Goal: Share content: Share content

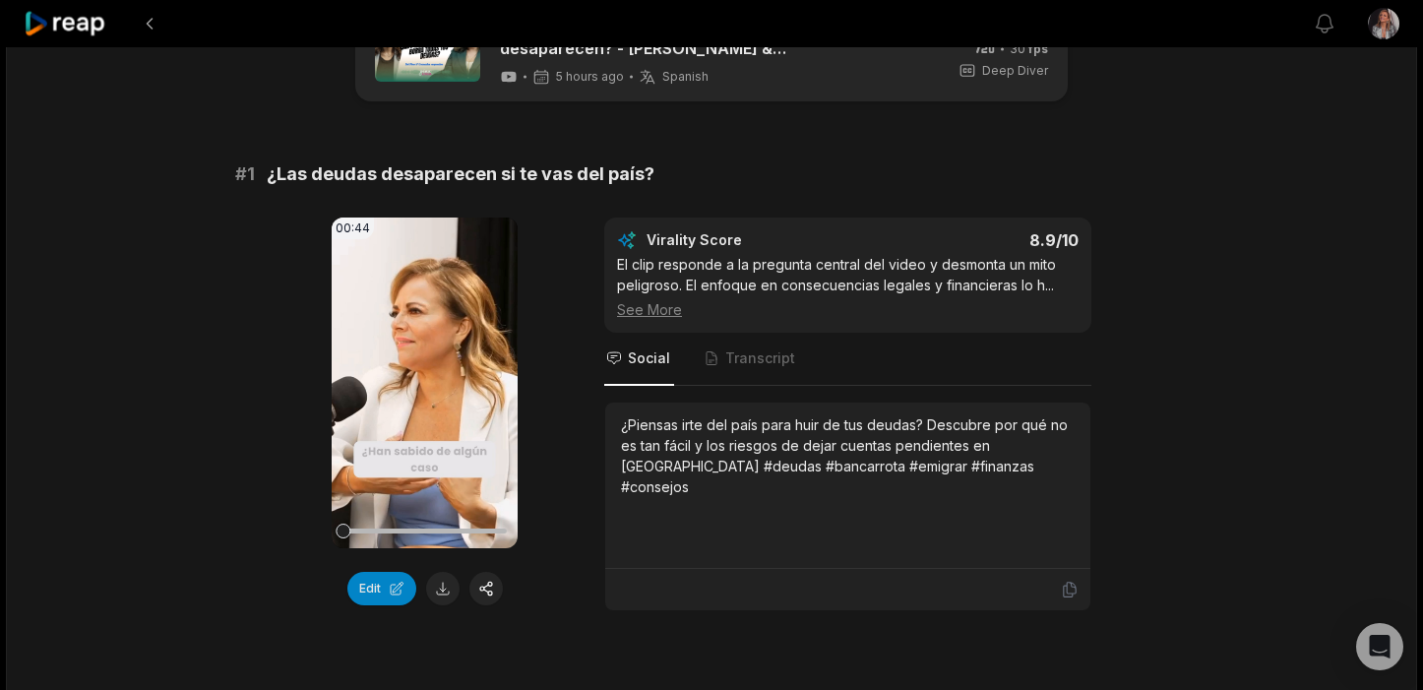
scroll to position [71, 0]
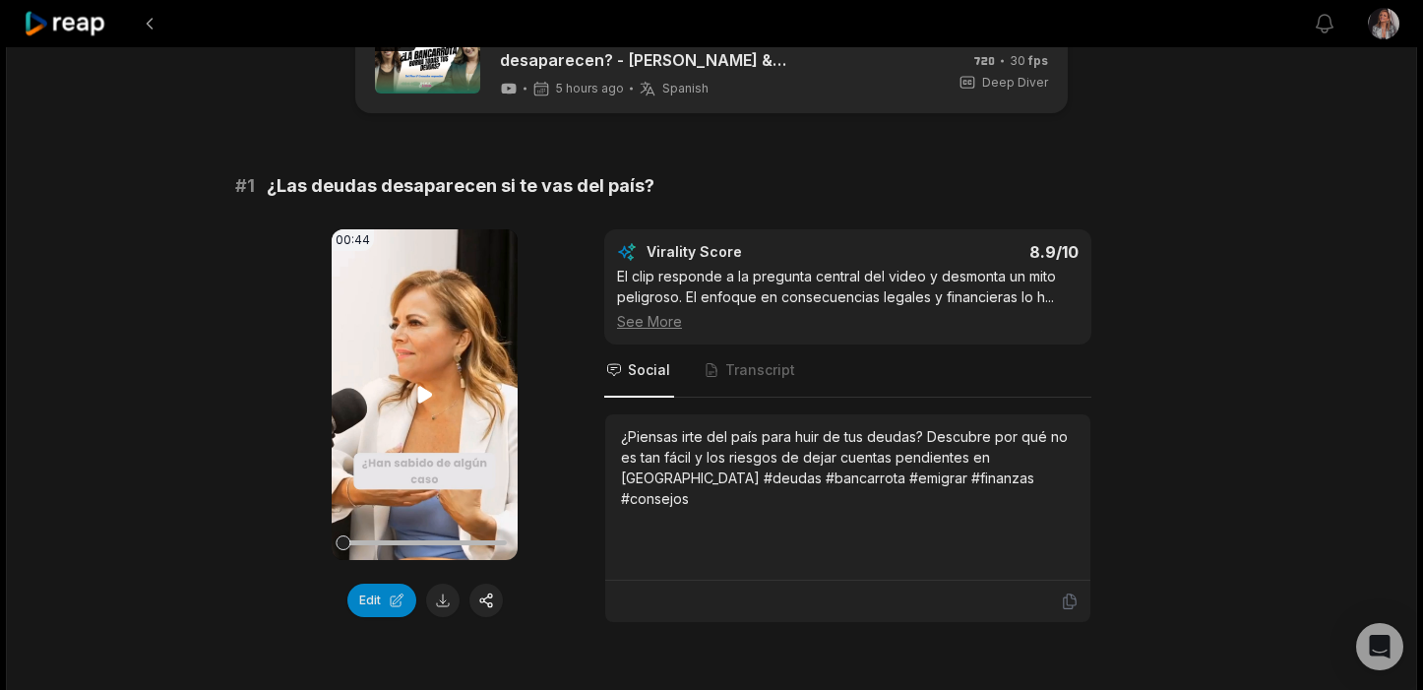
click at [424, 403] on icon at bounding box center [425, 395] width 24 height 24
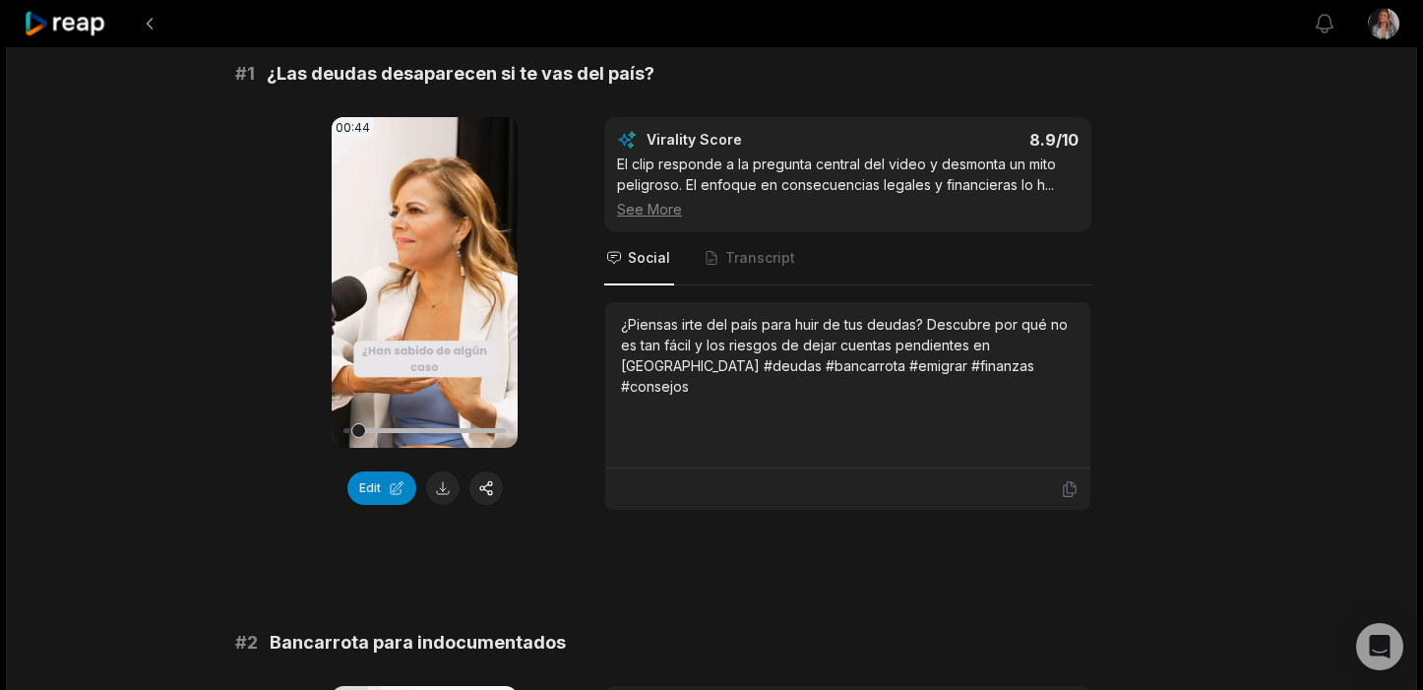
scroll to position [184, 0]
click at [439, 486] on button at bounding box center [442, 486] width 33 height 33
click at [485, 489] on button "button" at bounding box center [485, 486] width 33 height 33
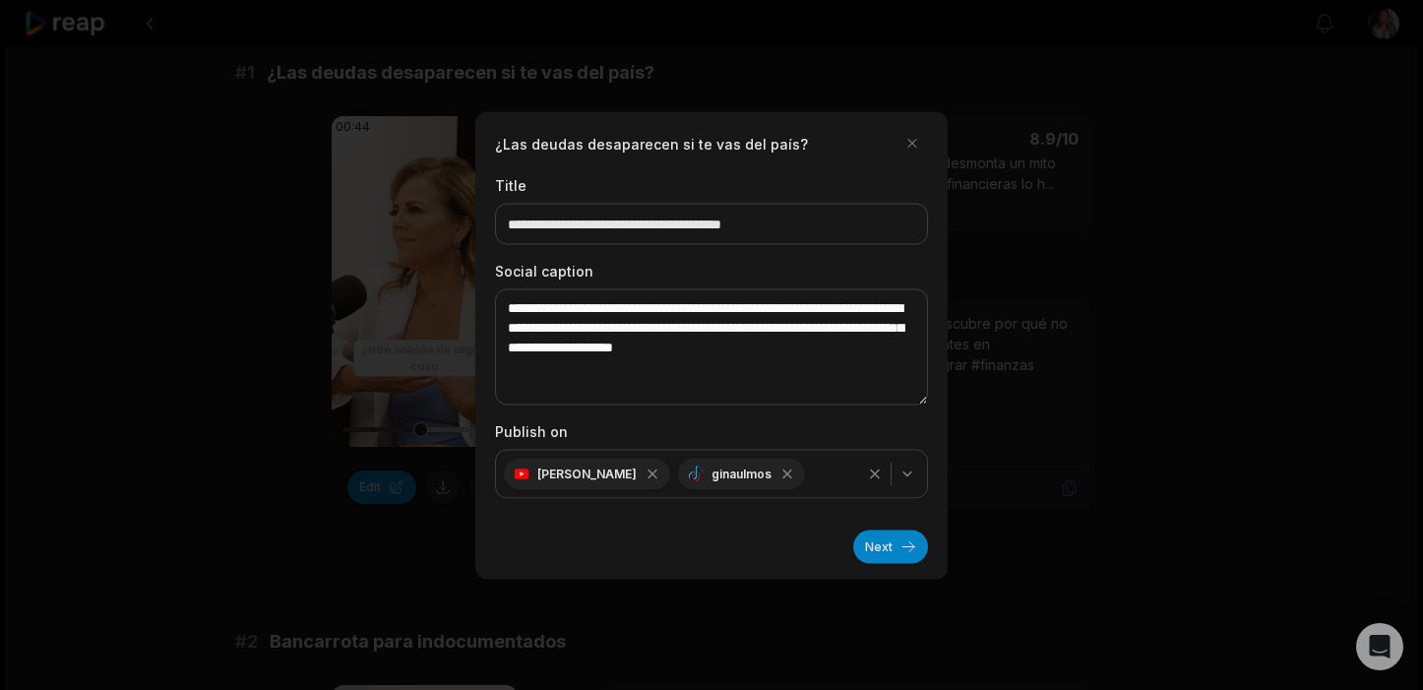
click at [912, 471] on icon "button" at bounding box center [908, 473] width 16 height 16
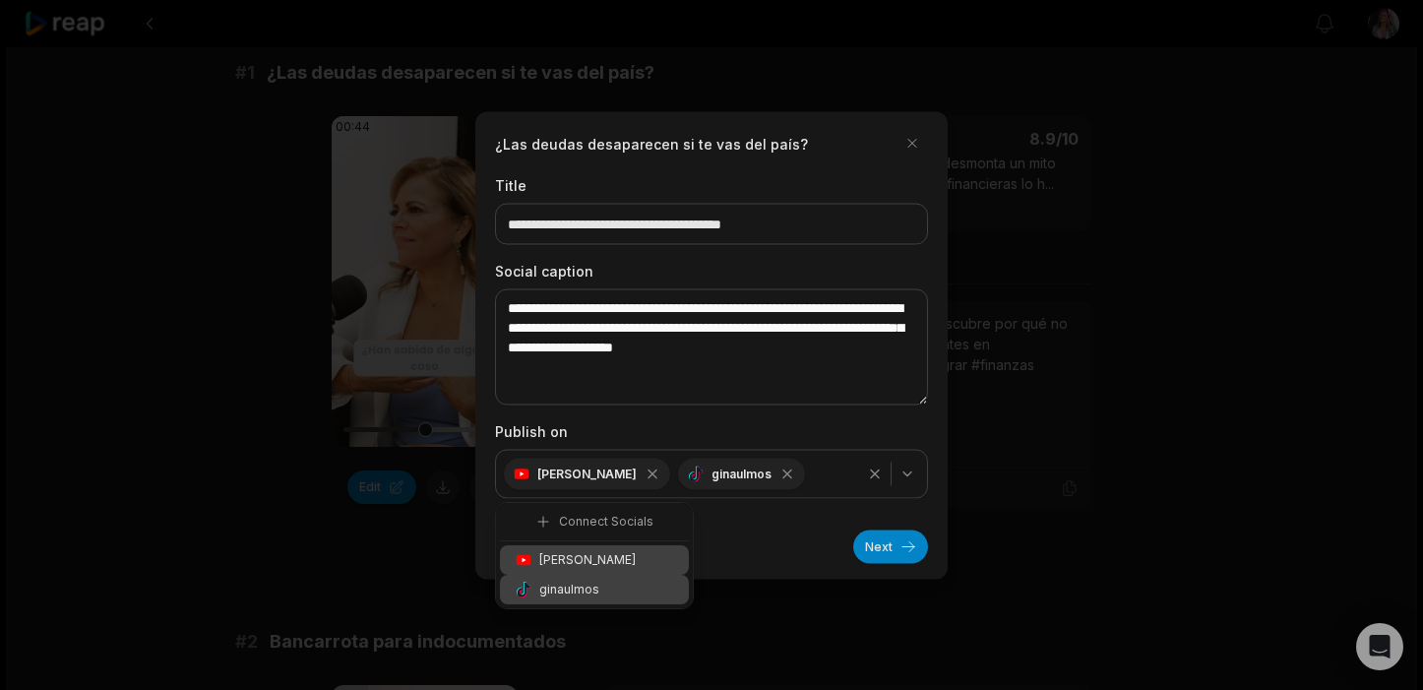
click at [912, 471] on icon "button" at bounding box center [908, 473] width 16 height 16
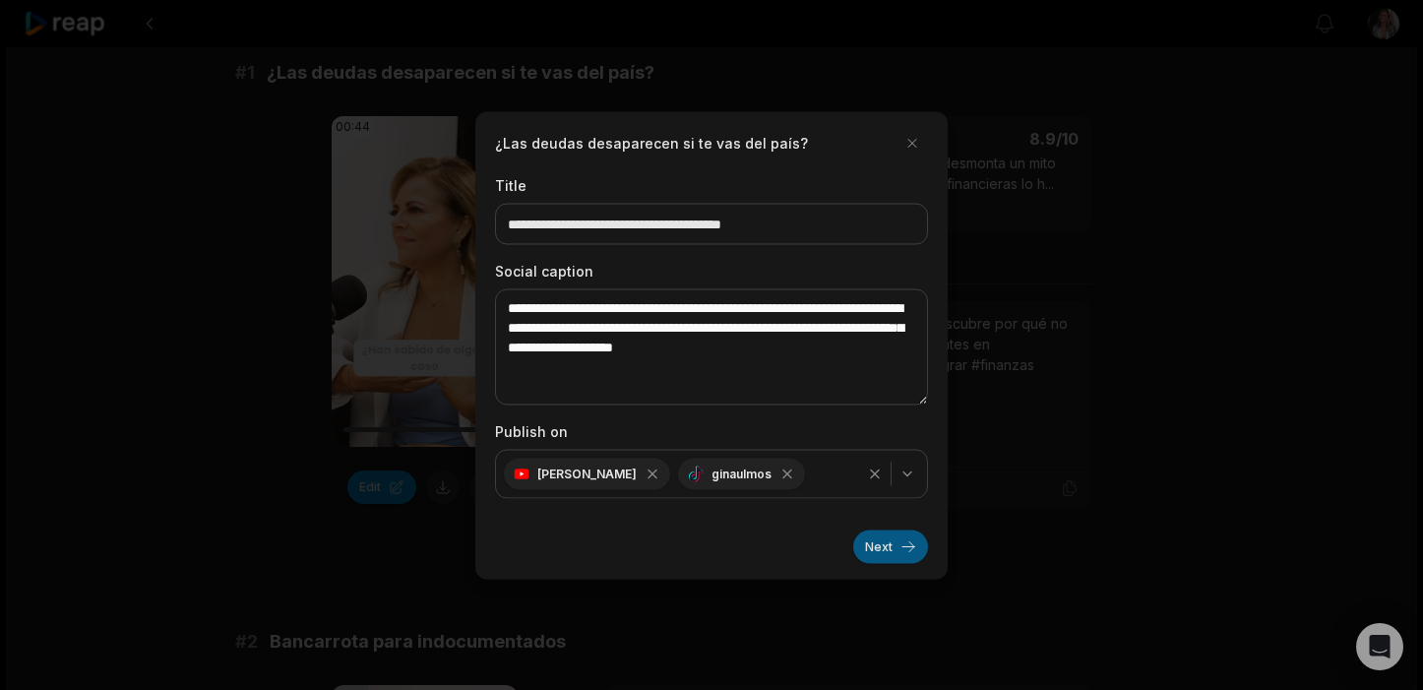
click at [887, 546] on button "Next" at bounding box center [890, 545] width 75 height 33
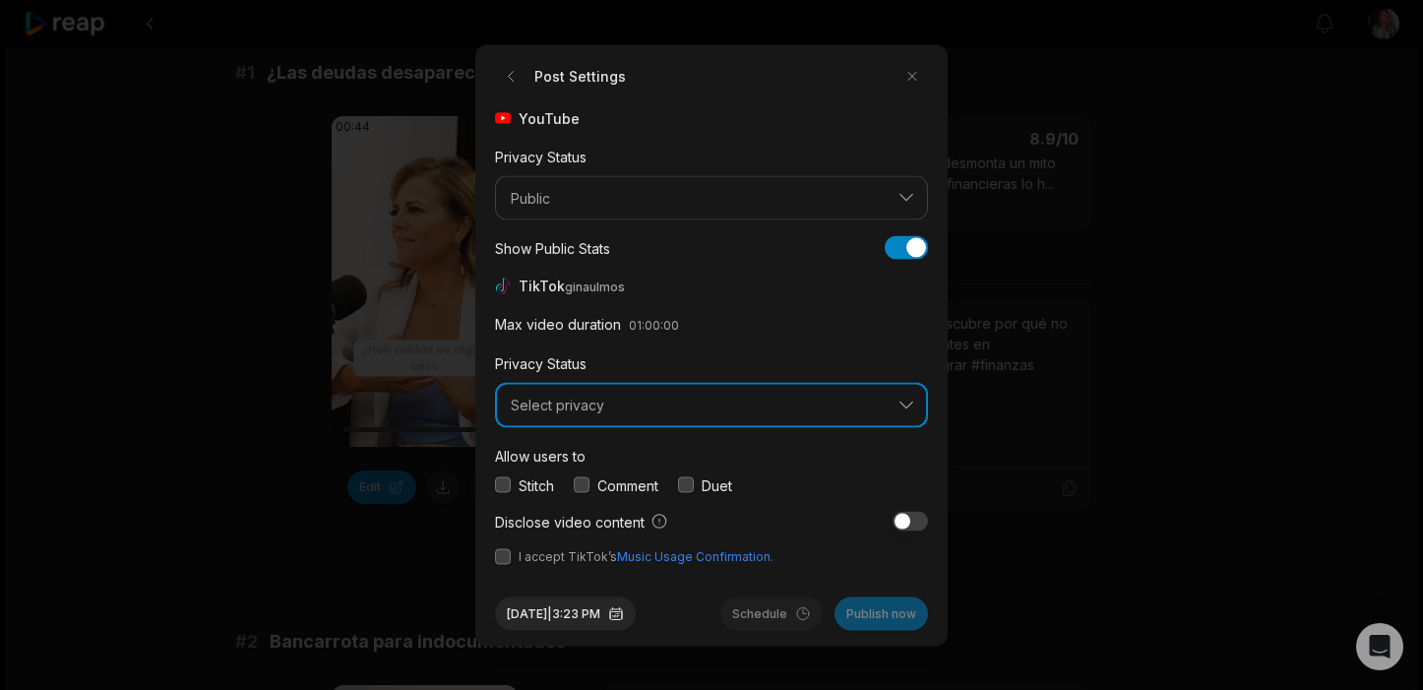
click at [555, 409] on span "Select privacy" at bounding box center [698, 406] width 374 height 18
click at [667, 403] on span "Select privacy" at bounding box center [698, 406] width 374 height 18
drag, startPoint x: 504, startPoint y: 492, endPoint x: 517, endPoint y: 492, distance: 12.8
click at [504, 492] on button "button" at bounding box center [503, 485] width 16 height 16
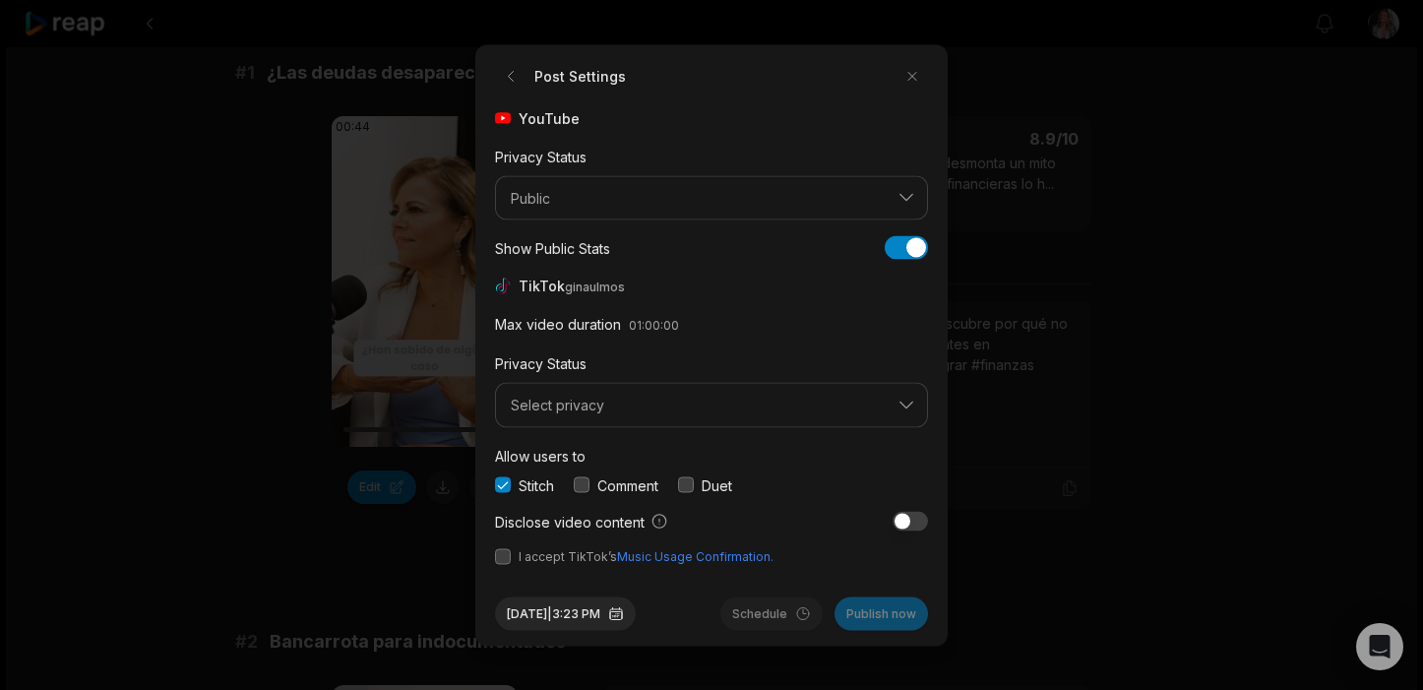
drag, startPoint x: 507, startPoint y: 562, endPoint x: 540, endPoint y: 561, distance: 33.5
click at [507, 562] on button "button" at bounding box center [503, 556] width 16 height 16
click at [879, 581] on div "[DATE] 3:23 PM Schedule Publish now" at bounding box center [711, 605] width 433 height 49
click at [882, 615] on div "Schedule Publish now" at bounding box center [824, 612] width 208 height 33
click at [591, 616] on button "[DATE] 3:23 PM" at bounding box center [565, 612] width 141 height 33
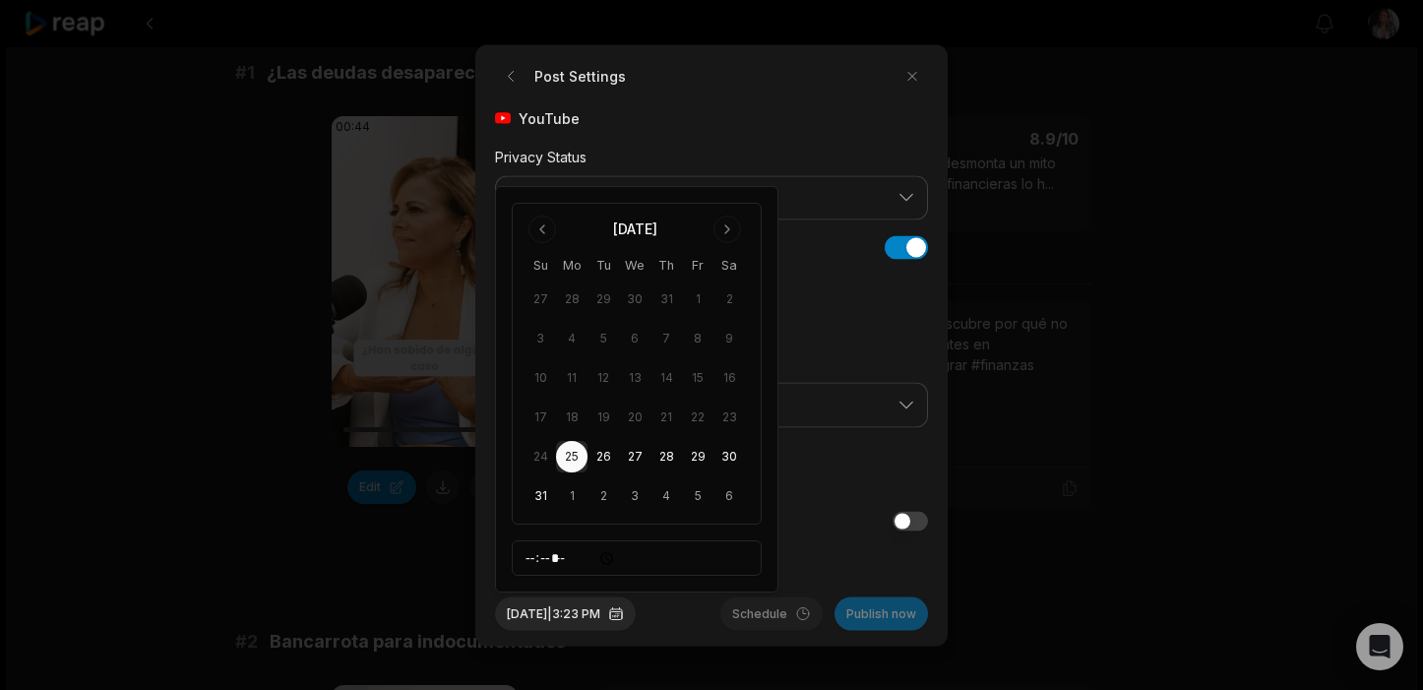
click at [565, 458] on button "25" at bounding box center [571, 456] width 31 height 31
click at [602, 612] on button "[DATE] 3:23 PM" at bounding box center [565, 612] width 141 height 33
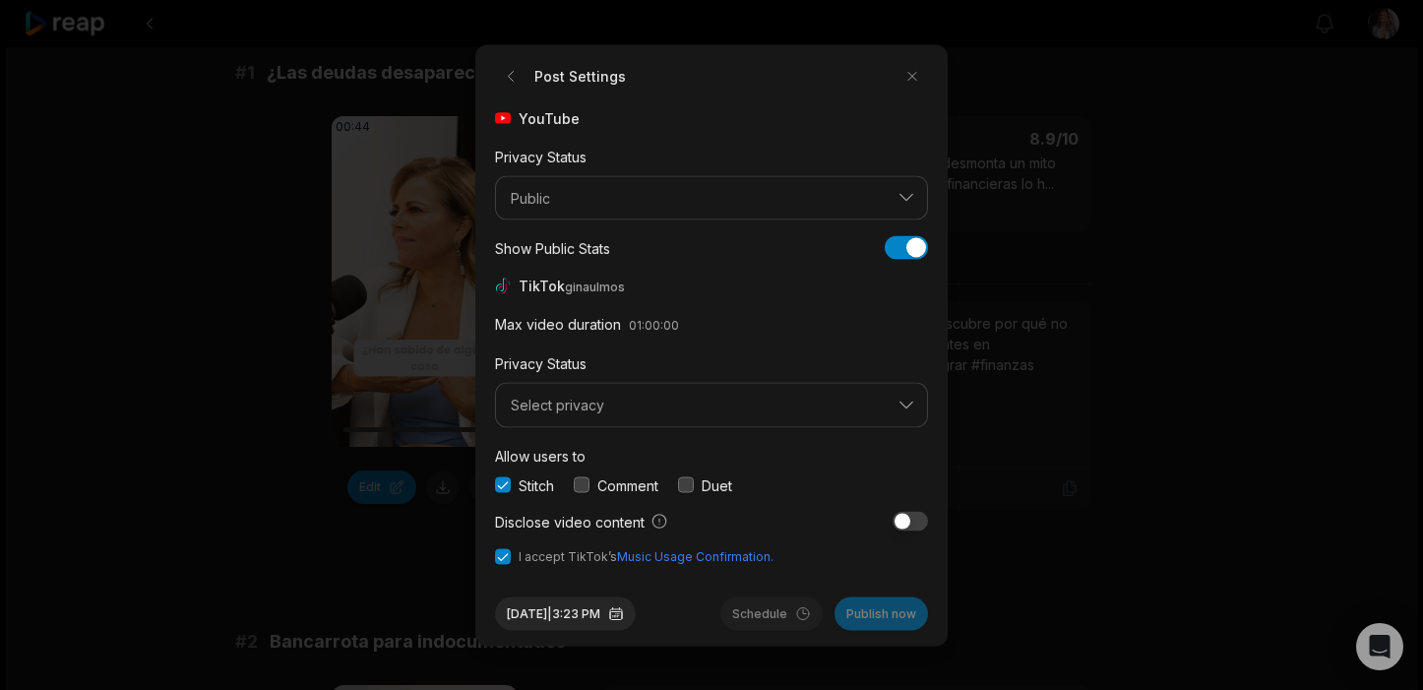
click at [709, 621] on div "[DATE] 3:23 PM Schedule Publish now" at bounding box center [711, 605] width 433 height 49
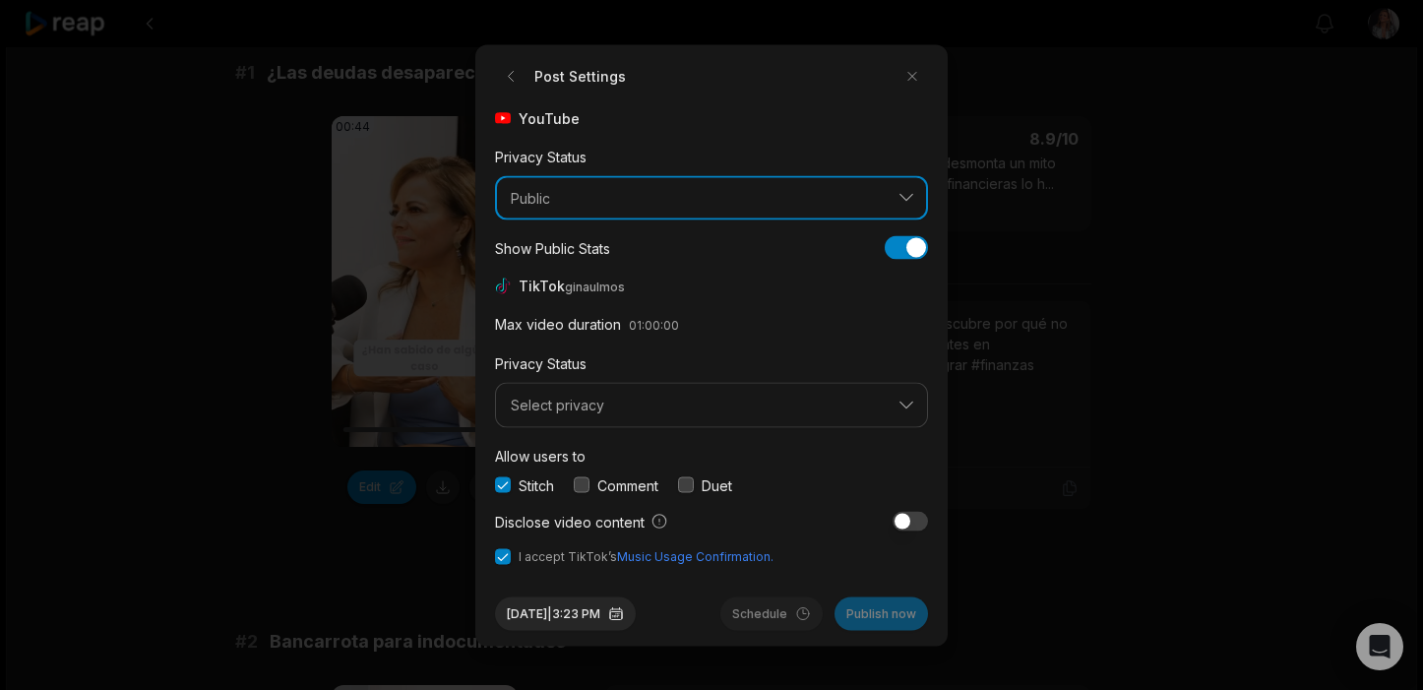
click at [555, 201] on span "Public" at bounding box center [698, 198] width 374 height 18
click at [559, 200] on span "Public" at bounding box center [698, 198] width 374 height 18
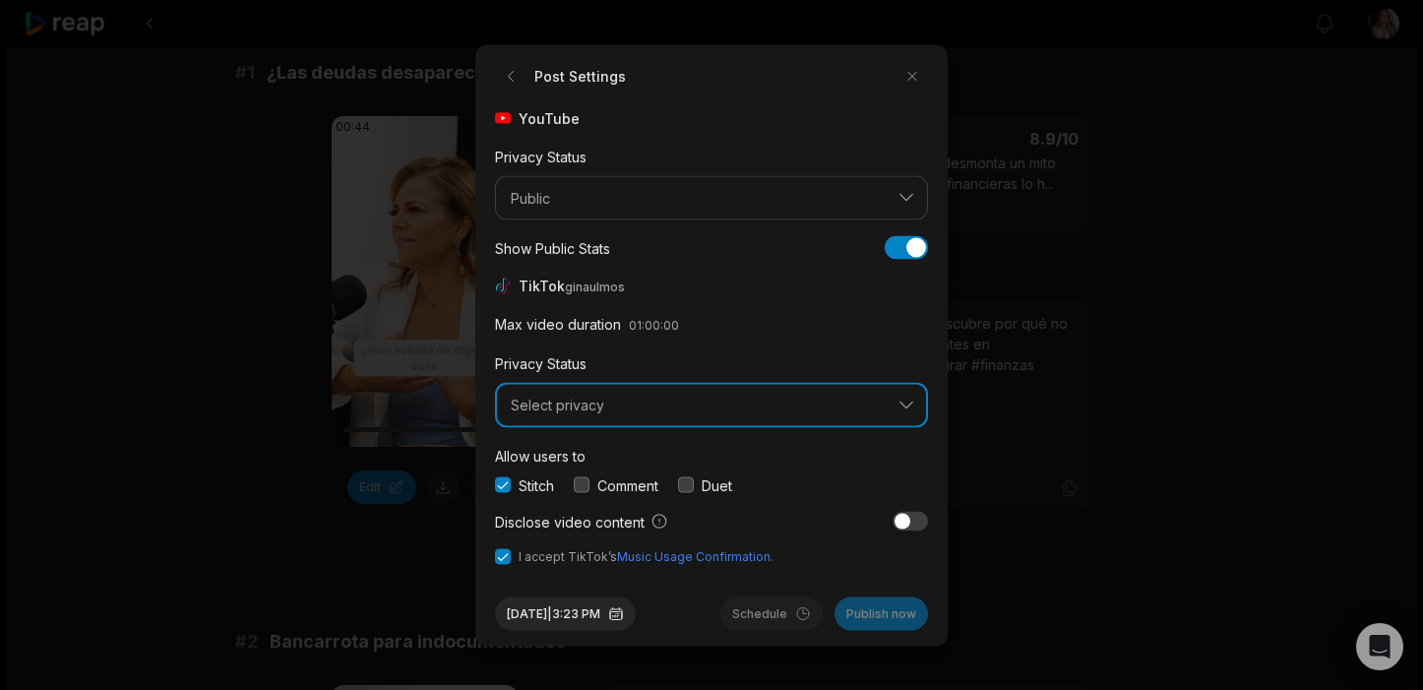
click at [647, 403] on span "Select privacy" at bounding box center [698, 406] width 374 height 18
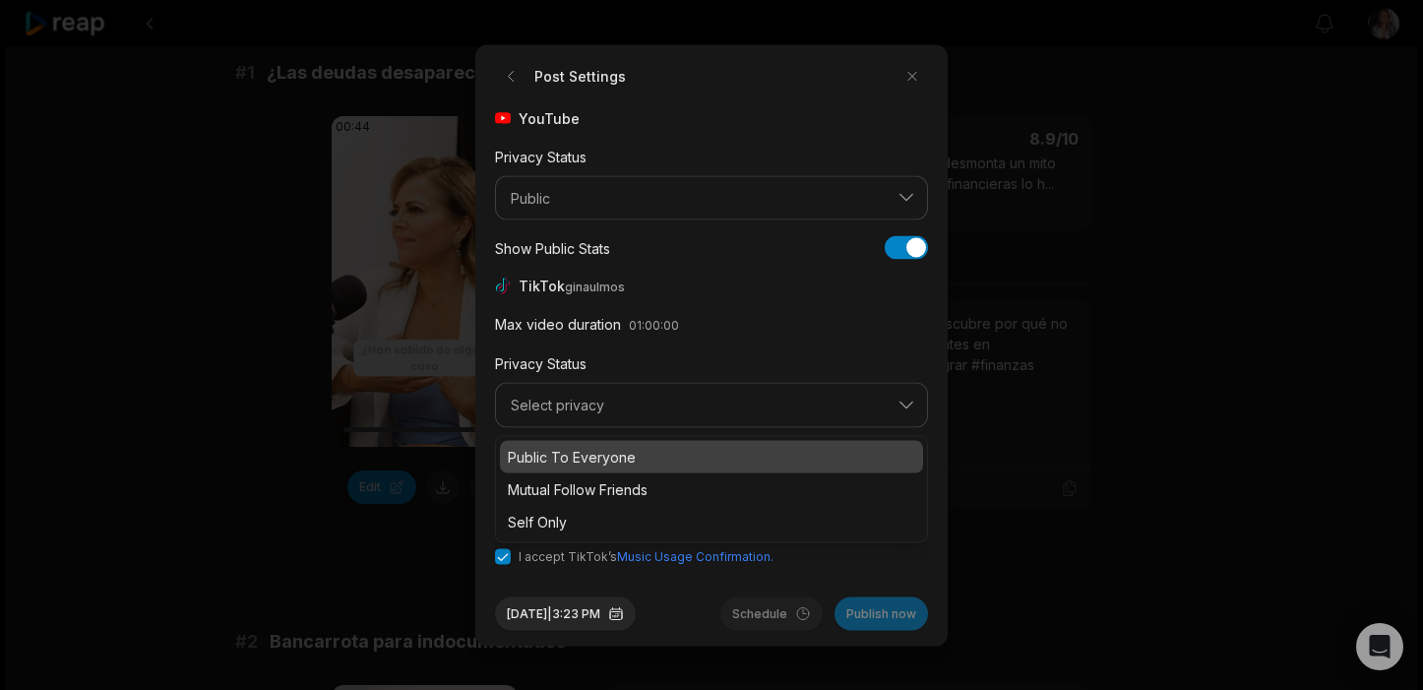
click at [594, 456] on p "Public To Everyone" at bounding box center [711, 456] width 407 height 21
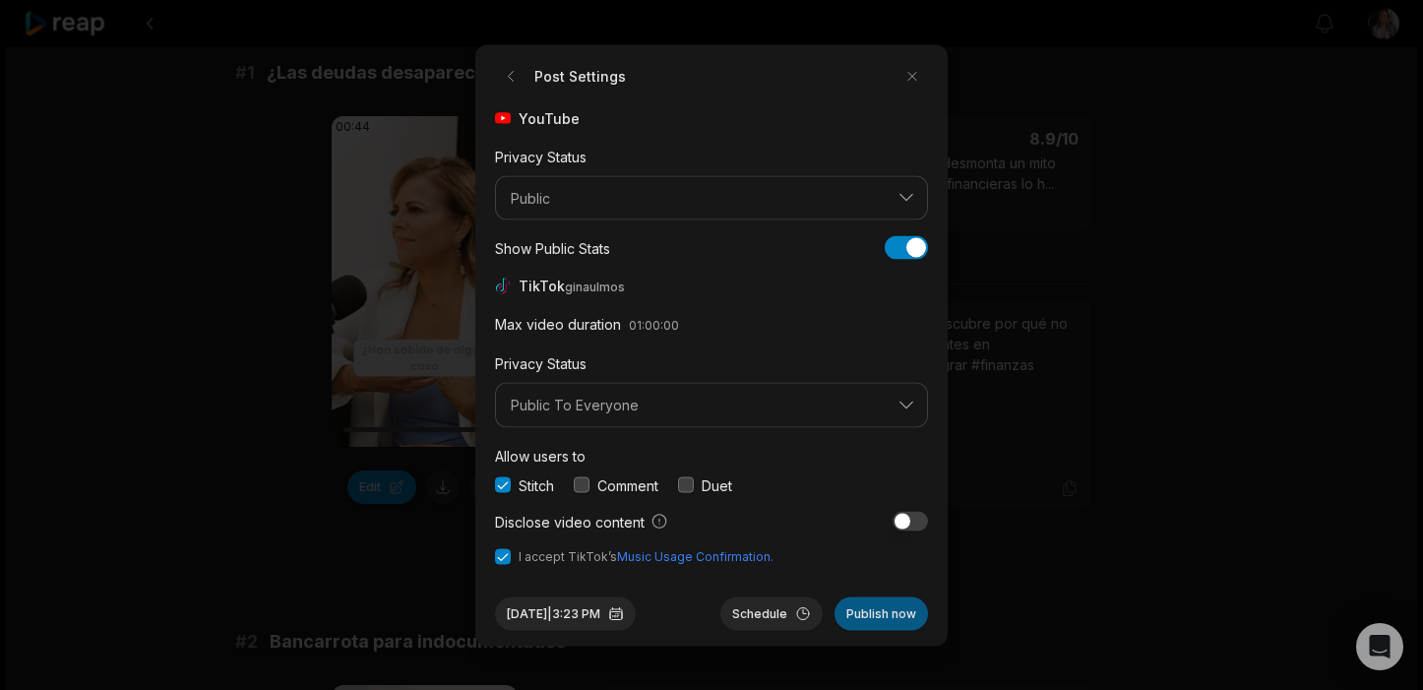
click at [876, 617] on button "Publish now" at bounding box center [881, 612] width 93 height 33
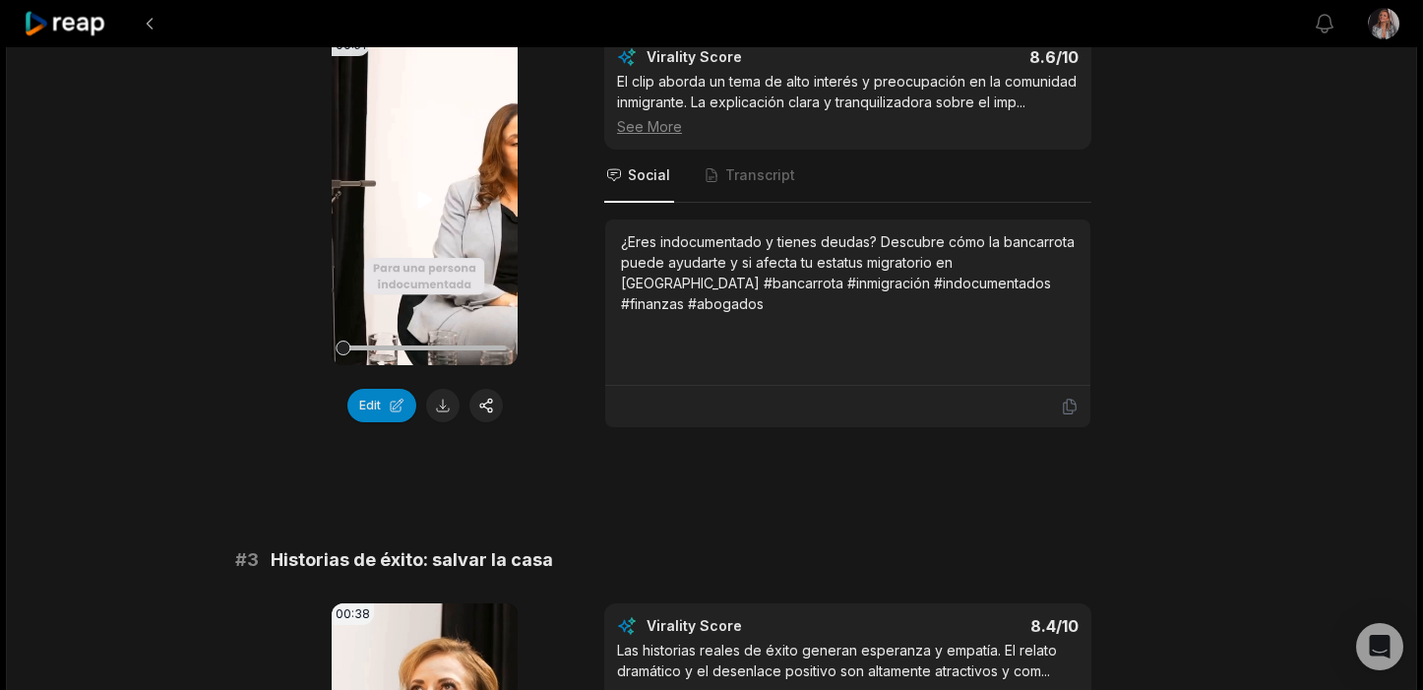
scroll to position [846, 0]
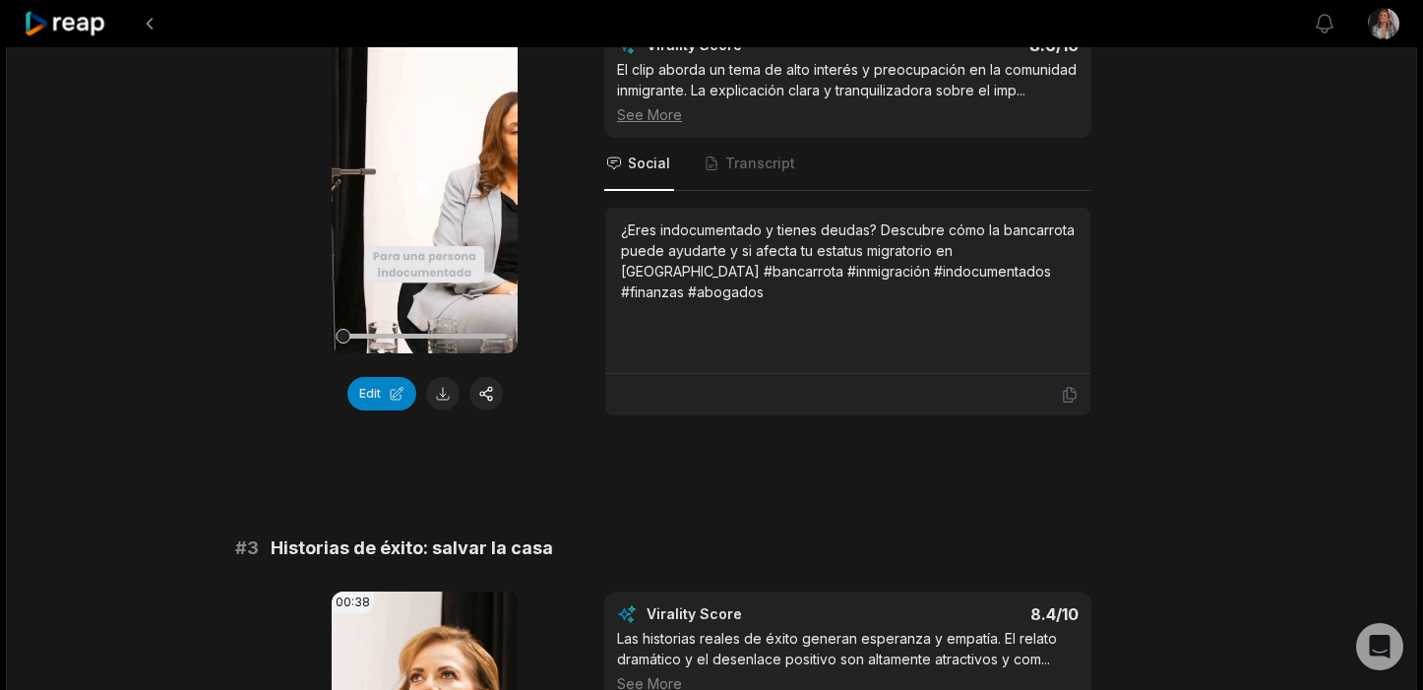
click at [434, 208] on video "Your browser does not support mp4 format." at bounding box center [425, 188] width 186 height 331
click at [481, 395] on button "button" at bounding box center [485, 393] width 33 height 33
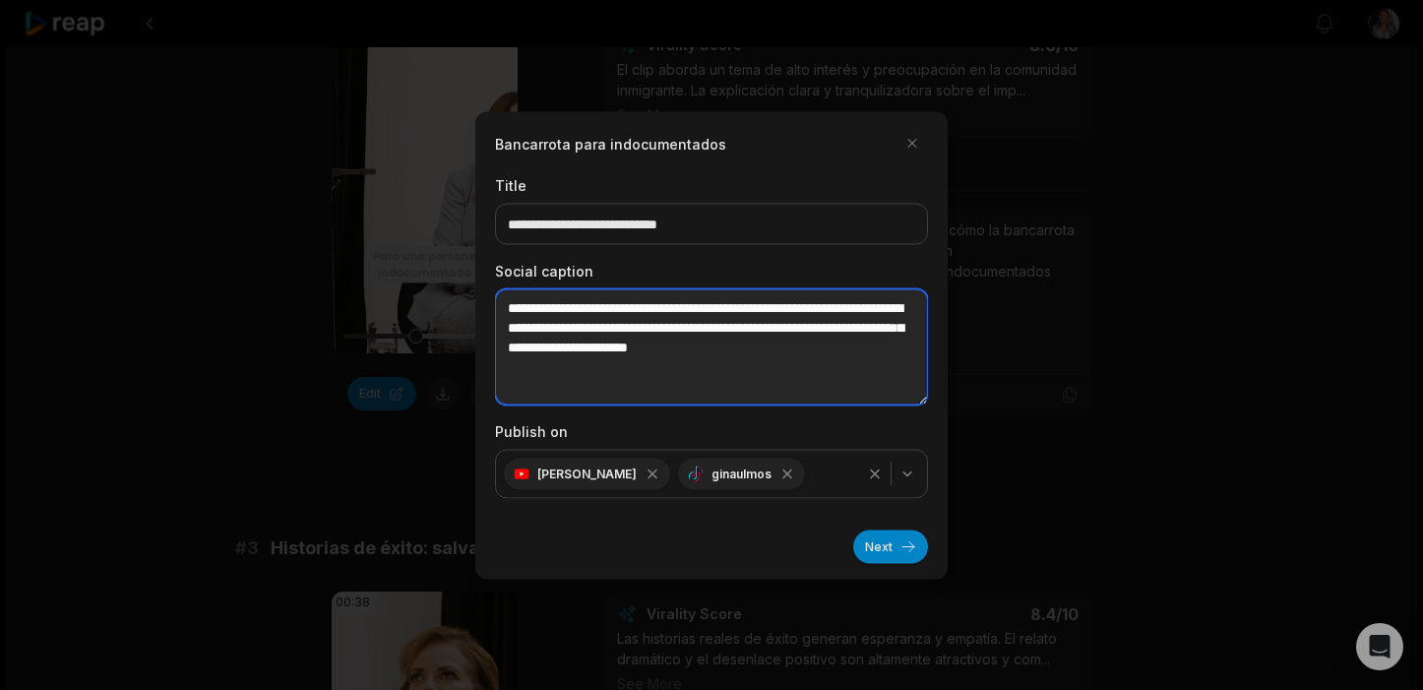
click at [636, 374] on textarea "**********" at bounding box center [711, 346] width 433 height 116
click at [620, 372] on textarea "**********" at bounding box center [711, 346] width 433 height 116
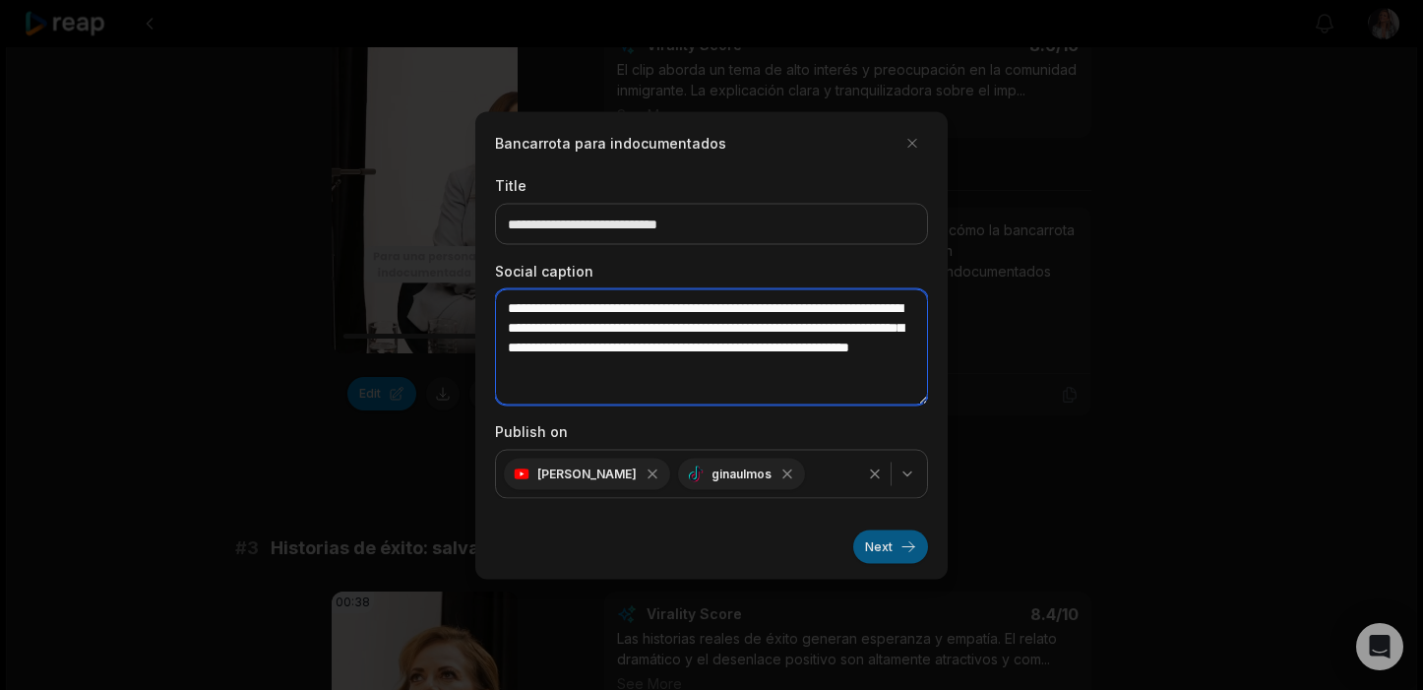
type textarea "**********"
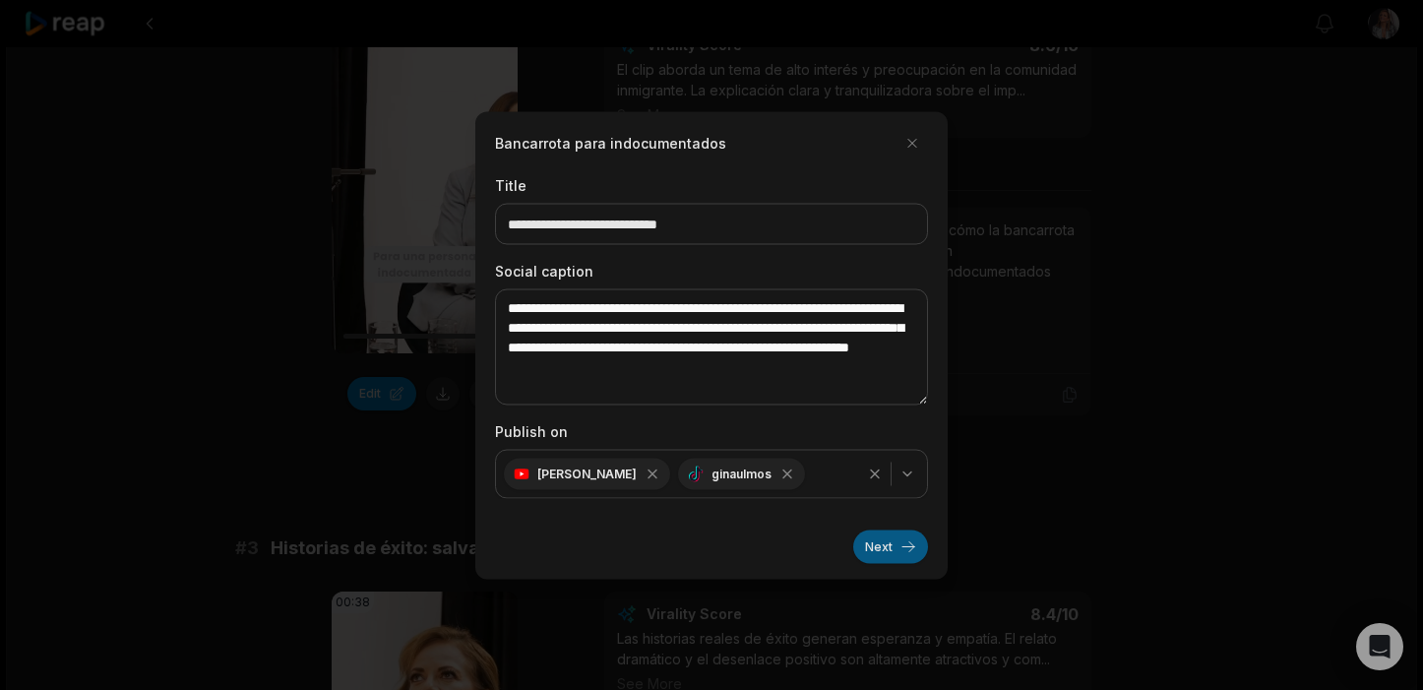
click at [892, 541] on button "Next" at bounding box center [890, 545] width 75 height 33
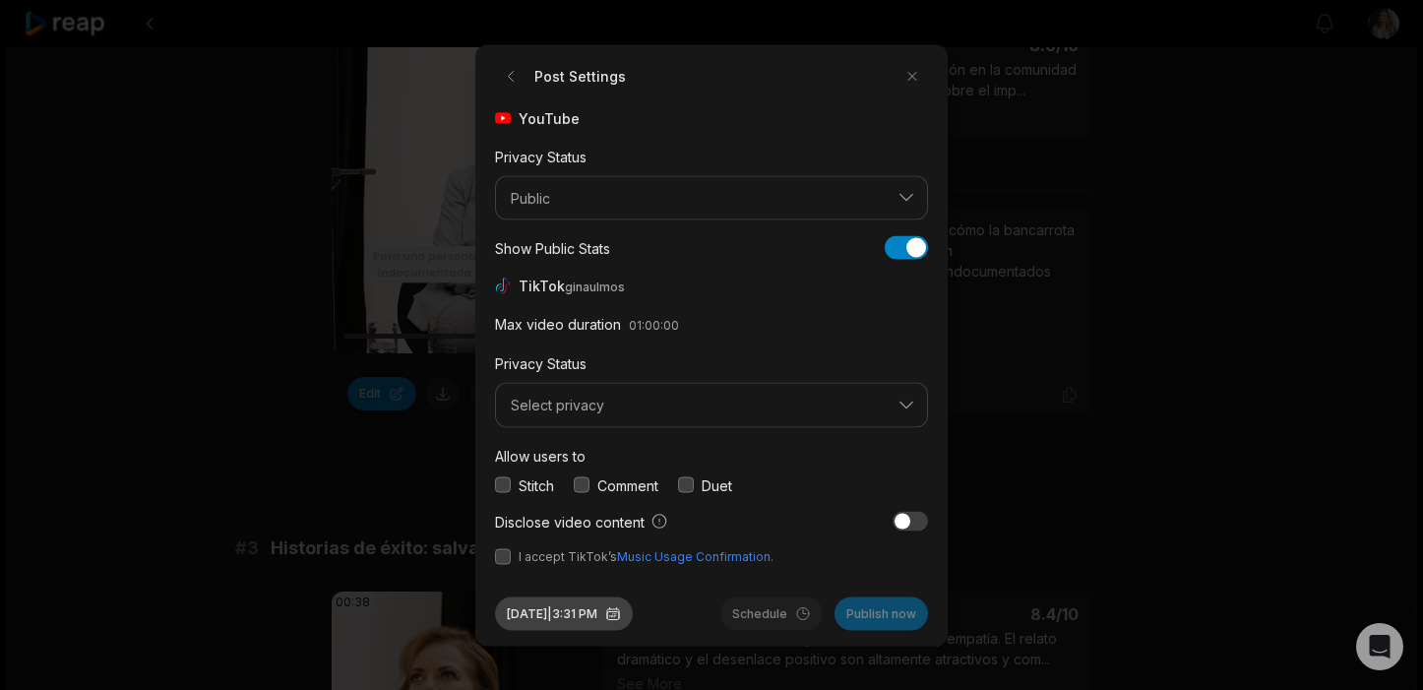
click at [596, 606] on button "[DATE] 3:31 PM" at bounding box center [564, 612] width 138 height 33
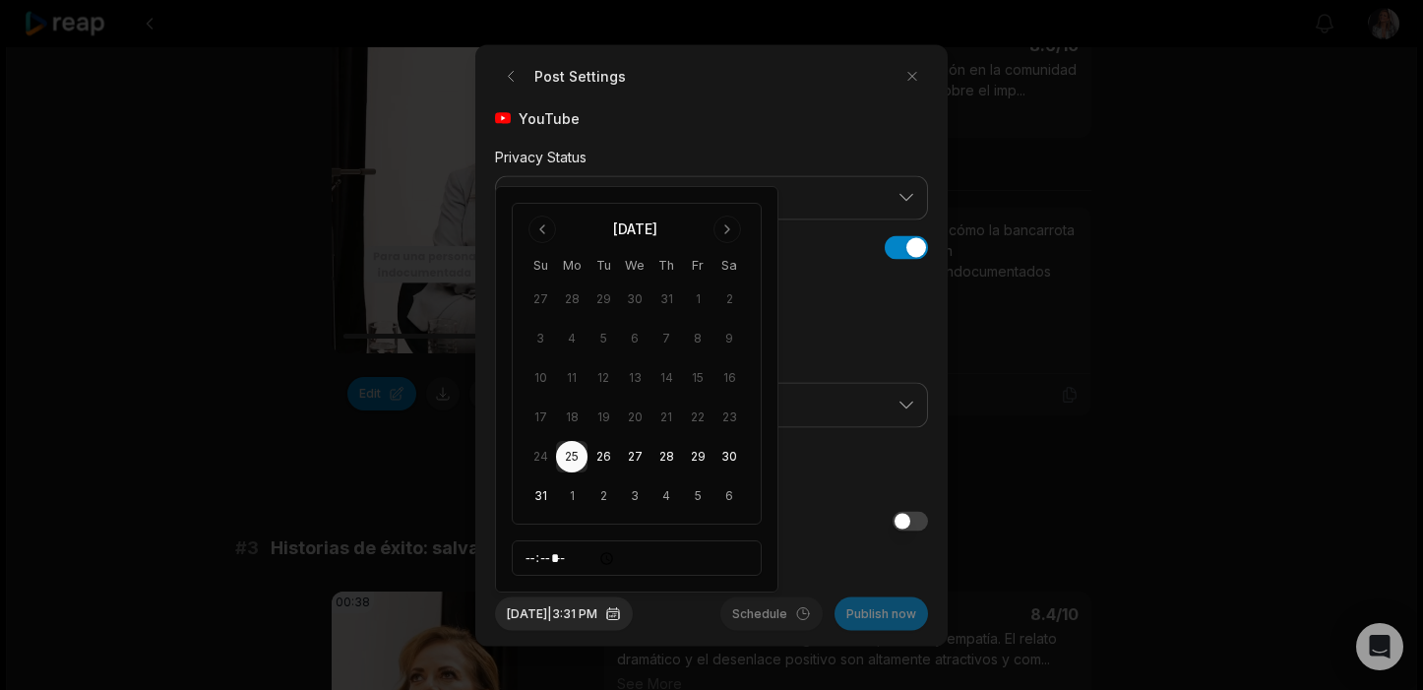
click at [569, 447] on button "25" at bounding box center [571, 456] width 31 height 31
click at [818, 492] on div "Stitch Comment Duet" at bounding box center [711, 484] width 433 height 21
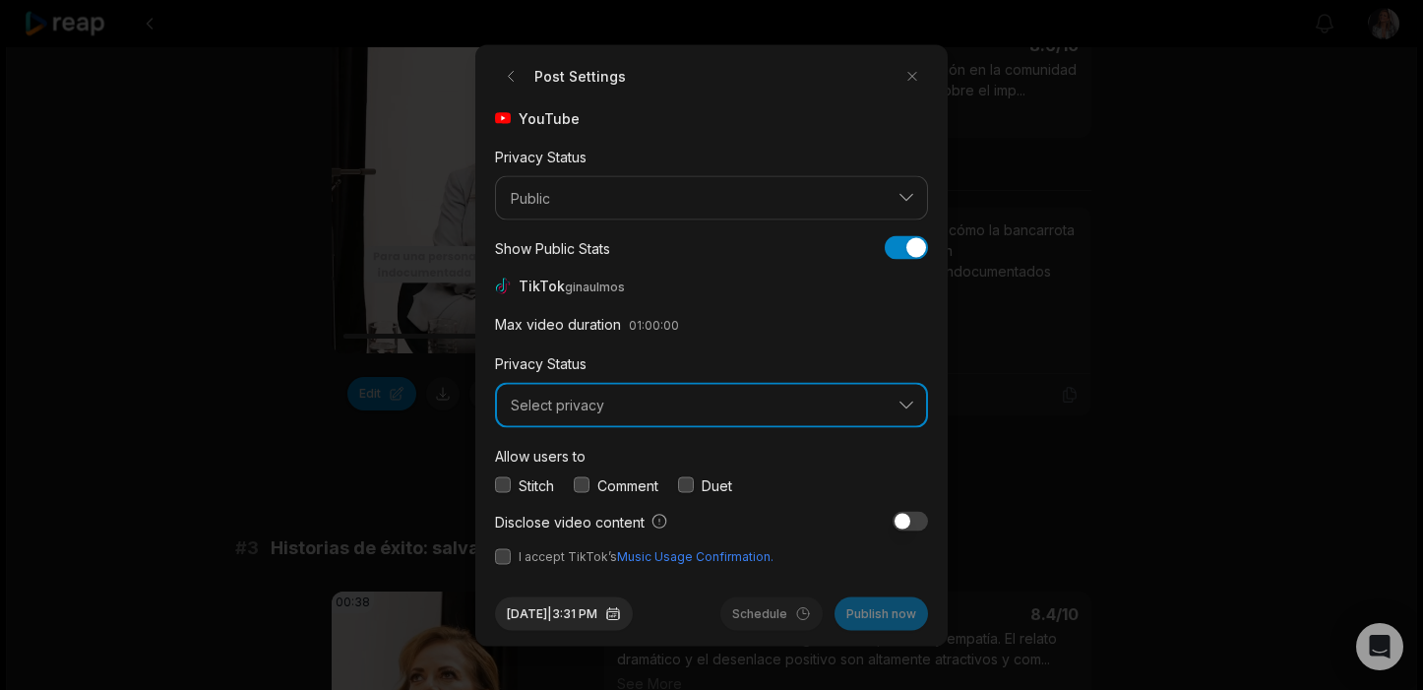
click at [558, 405] on span "Select privacy" at bounding box center [698, 406] width 374 height 18
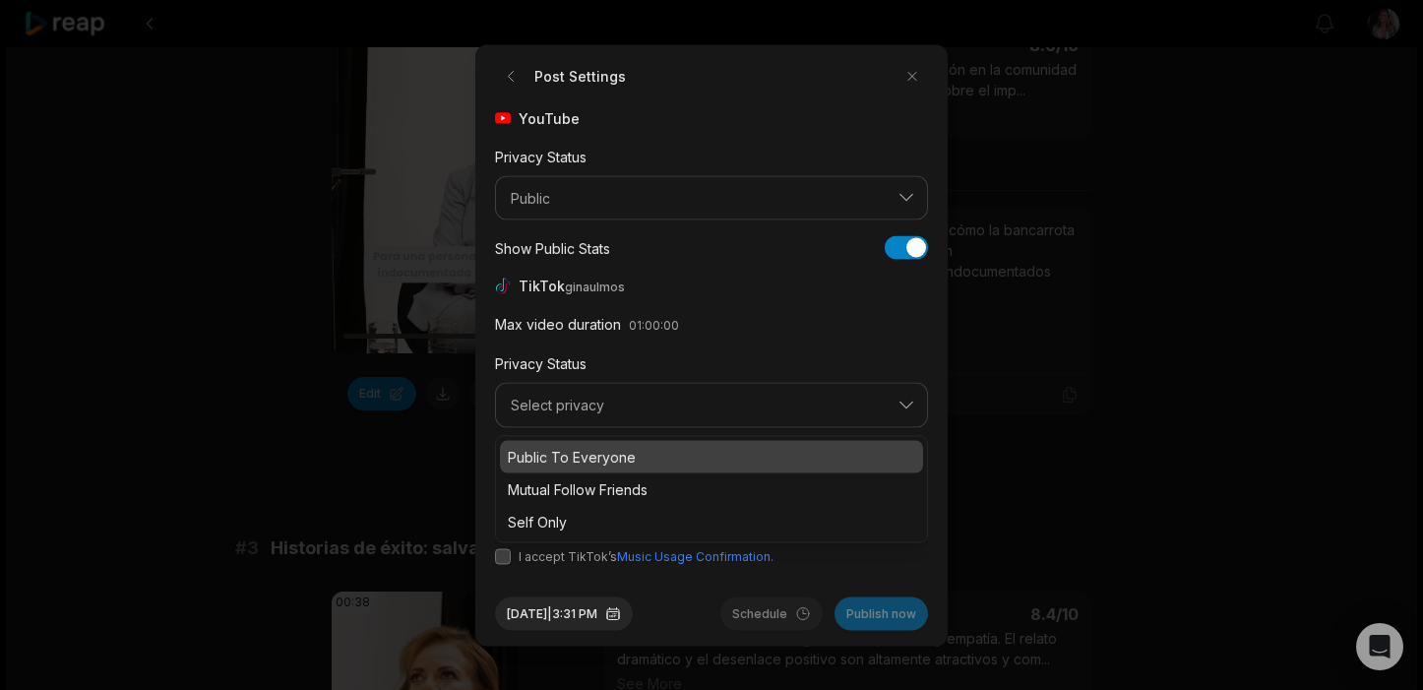
click at [582, 455] on p "Public To Everyone" at bounding box center [711, 456] width 407 height 21
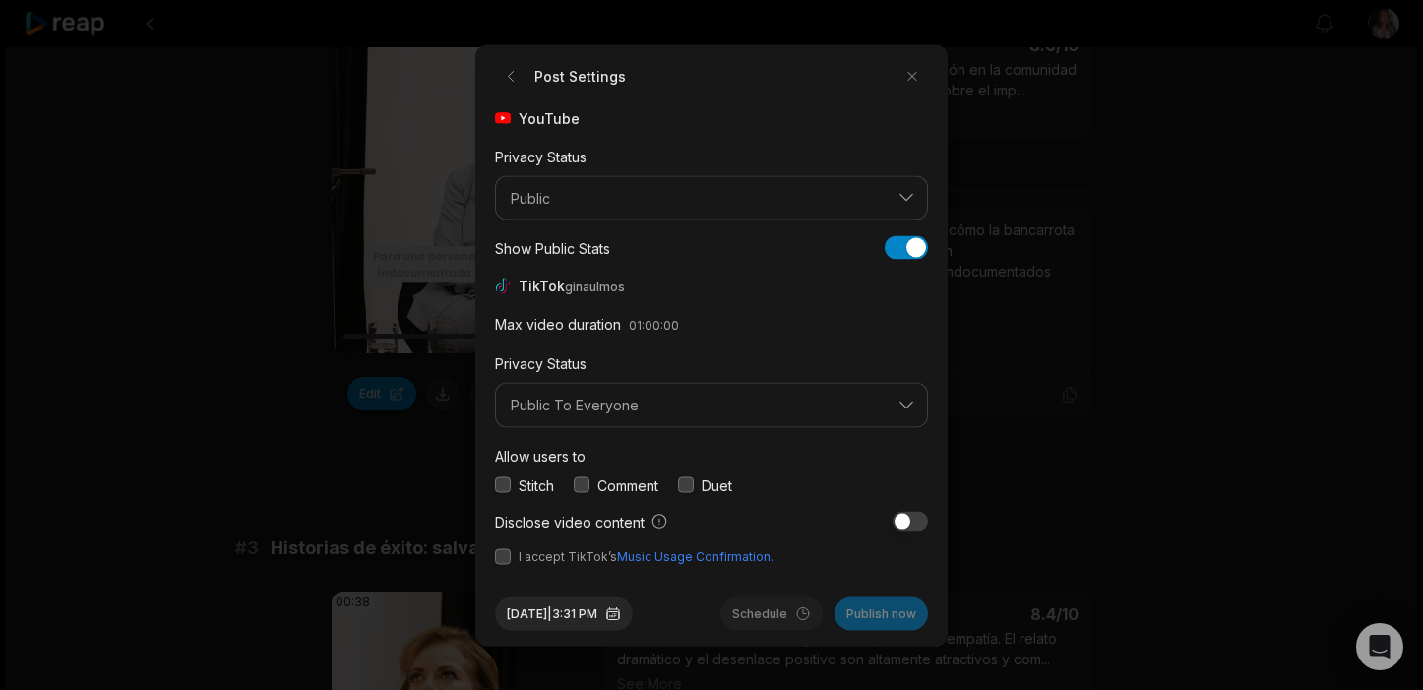
click at [836, 504] on div "YouTube Privacy Status Public Show Public Stats Show Public Stats TikTok ginaul…" at bounding box center [711, 336] width 433 height 458
click at [586, 487] on button "button" at bounding box center [582, 485] width 16 height 16
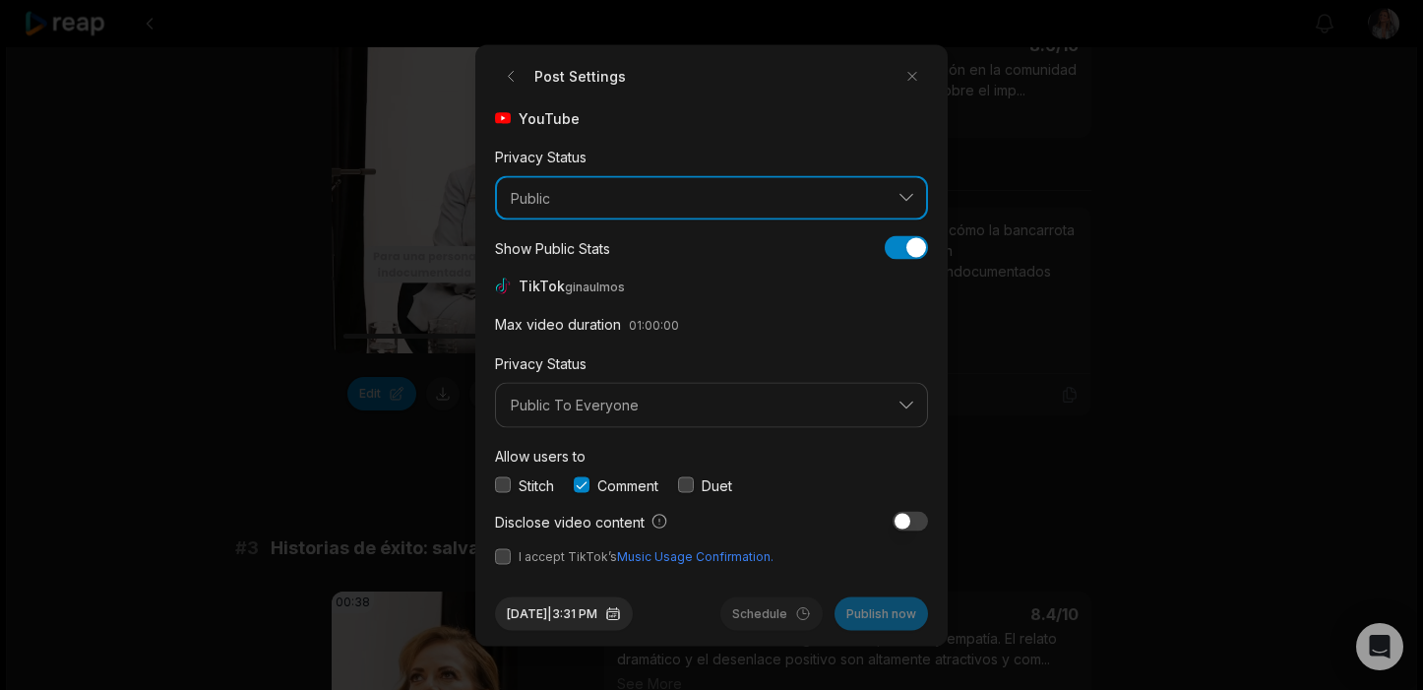
click at [624, 196] on span "Public" at bounding box center [698, 198] width 374 height 18
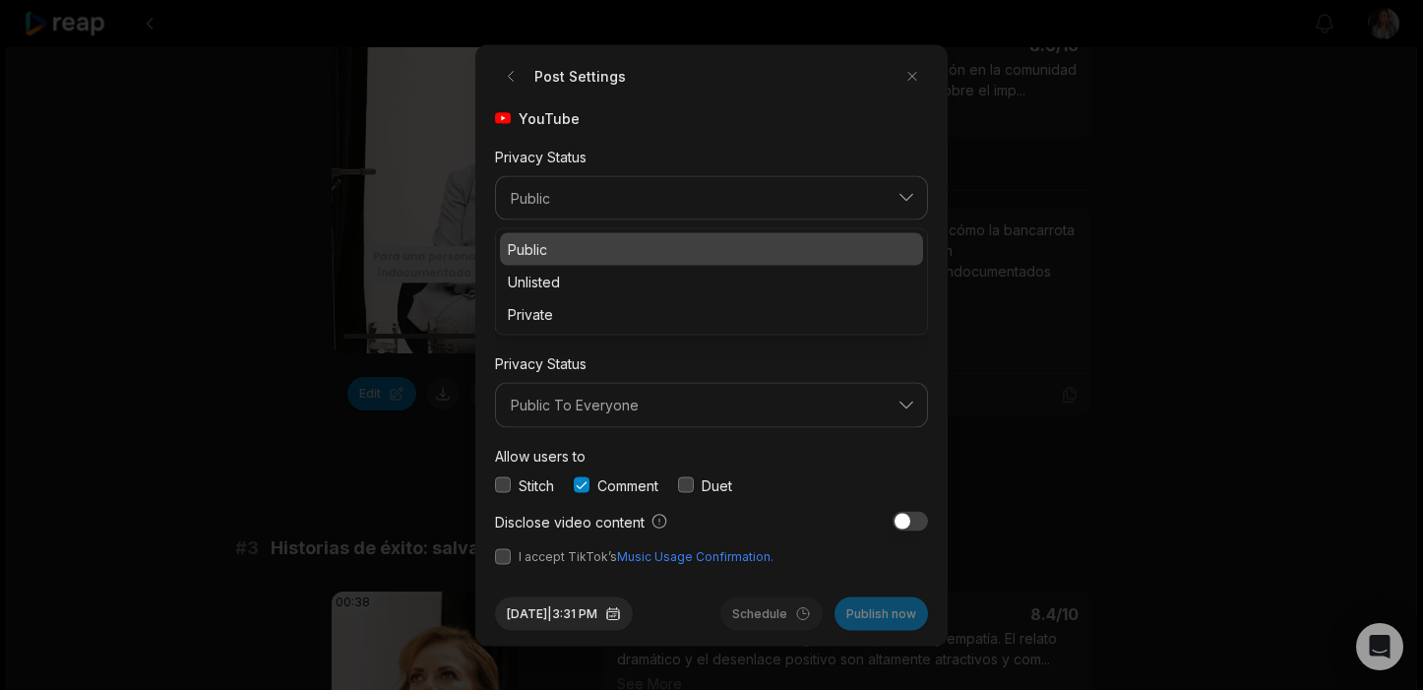
click at [562, 248] on p "Public" at bounding box center [711, 249] width 407 height 21
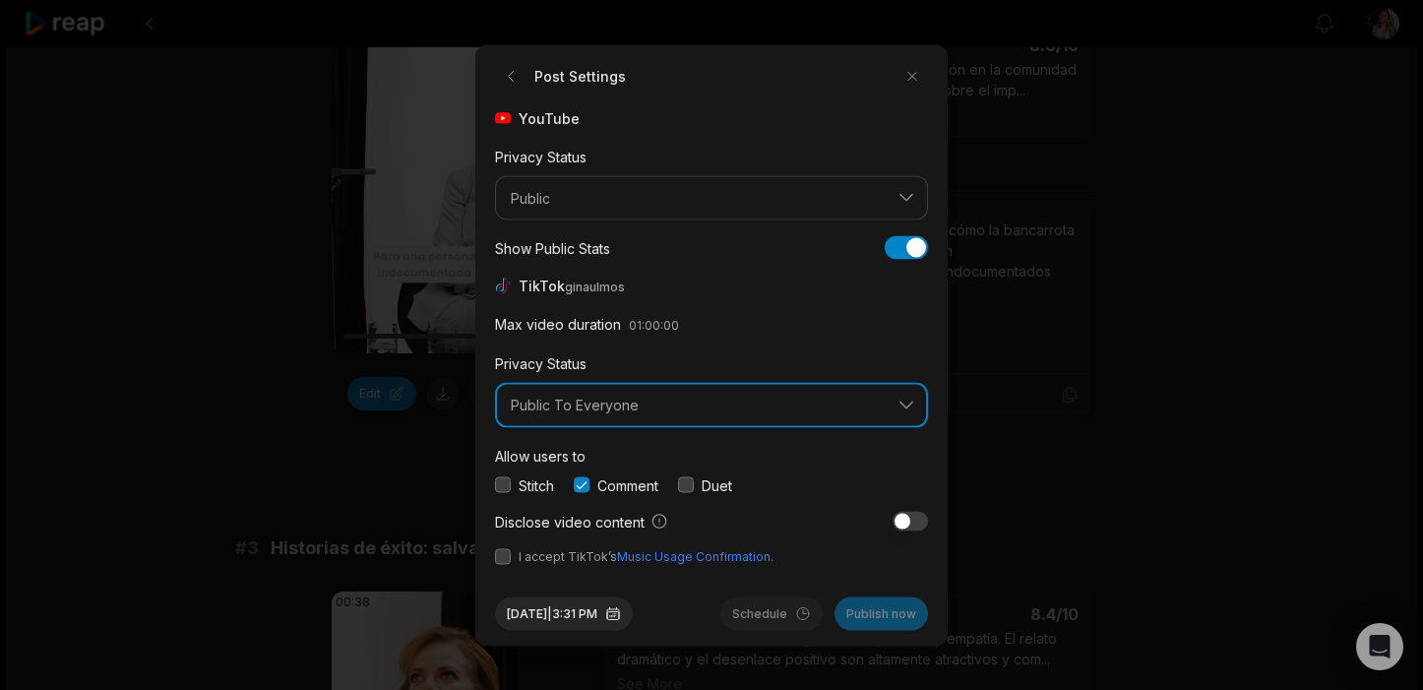
click at [606, 408] on span "Public To Everyone" at bounding box center [698, 406] width 374 height 18
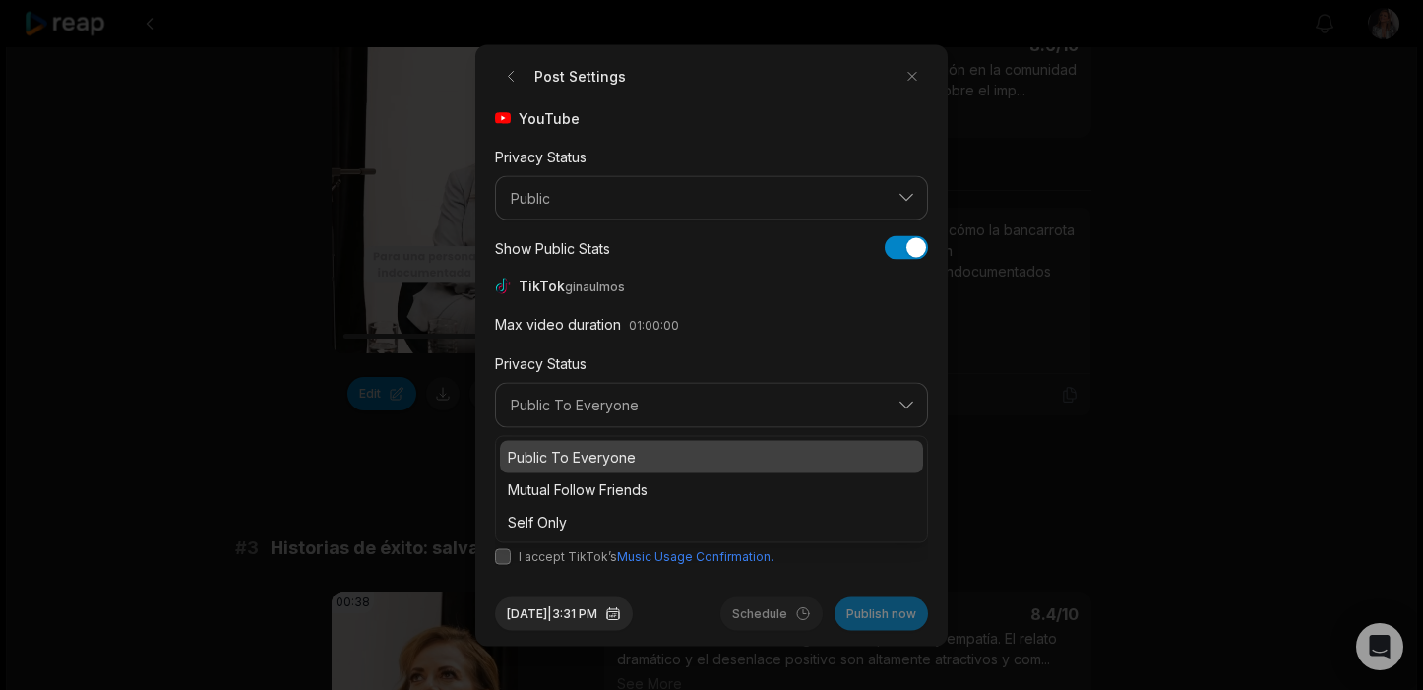
click at [615, 463] on p "Public To Everyone" at bounding box center [711, 456] width 407 height 21
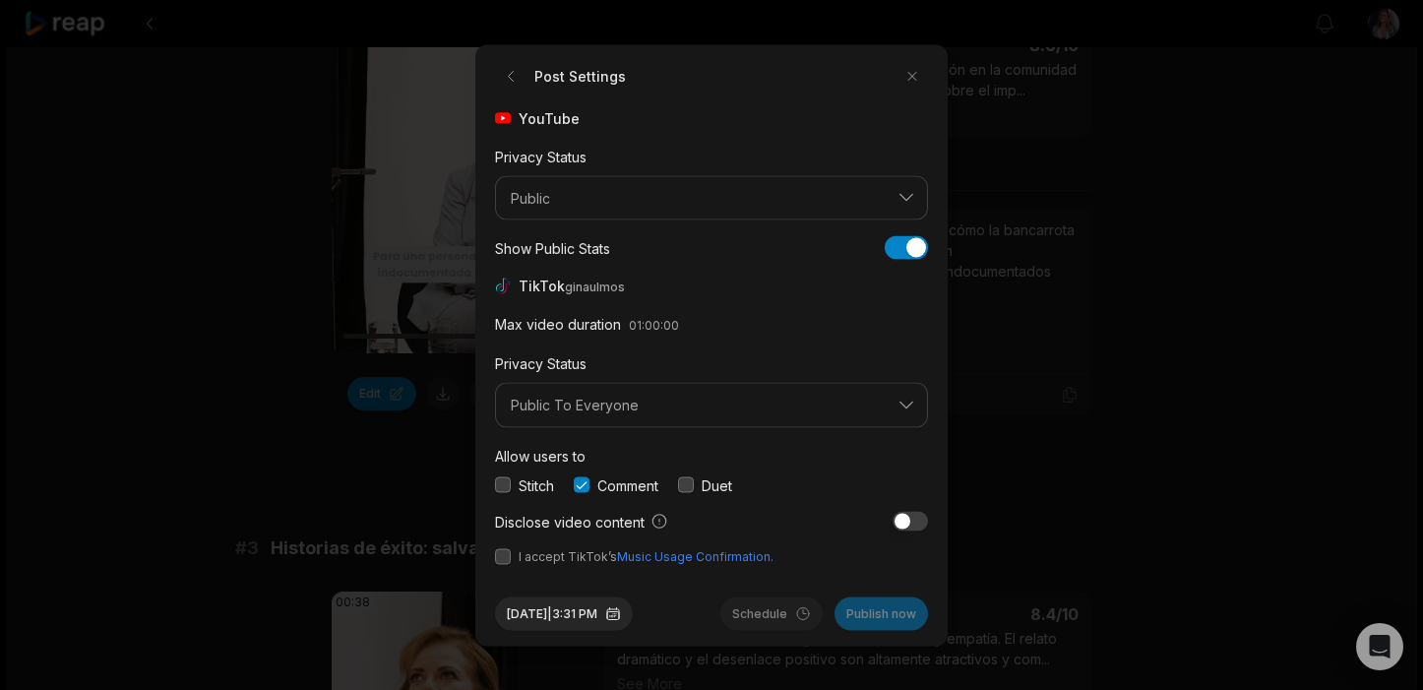
click at [505, 557] on button "button" at bounding box center [503, 556] width 16 height 16
click at [883, 614] on button "Publish now" at bounding box center [881, 612] width 93 height 33
